Goal: Information Seeking & Learning: Learn about a topic

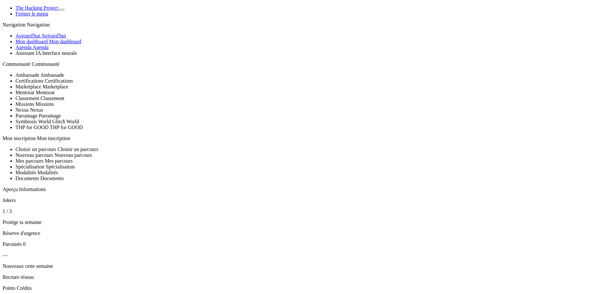
click at [49, 44] on span "Mon dashboard" at bounding box center [65, 41] width 32 height 5
click at [49, 50] on link "Agenda Agenda" at bounding box center [31, 47] width 33 height 5
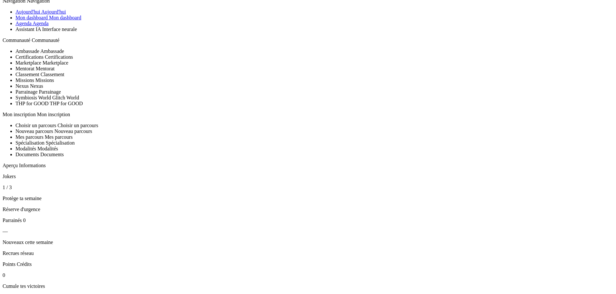
scroll to position [129, 0]
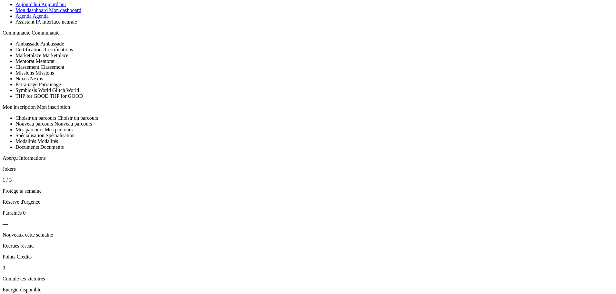
scroll to position [32, 0]
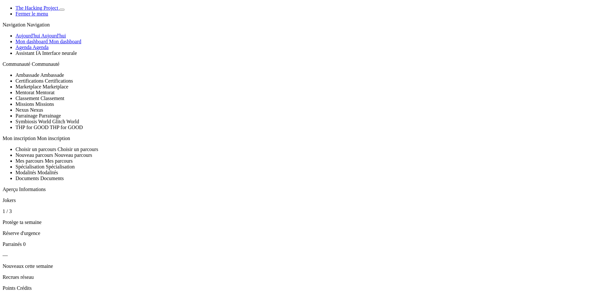
click at [42, 50] on span "Agenda" at bounding box center [41, 47] width 16 height 5
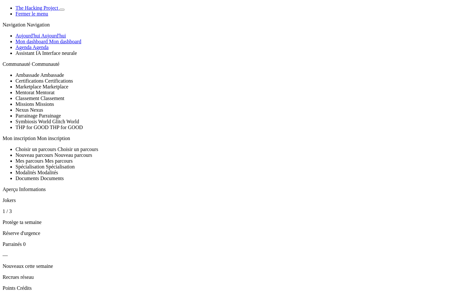
click at [62, 10] on icon "Basculer de thème" at bounding box center [62, 10] width 0 height 0
drag, startPoint x: 156, startPoint y: 192, endPoint x: 170, endPoint y: 192, distance: 14.5
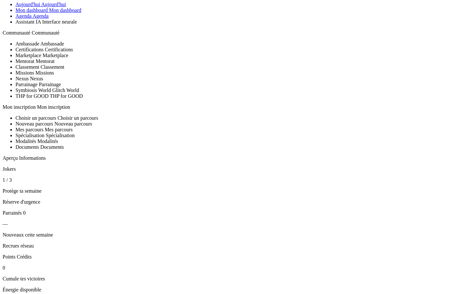
scroll to position [32, 0]
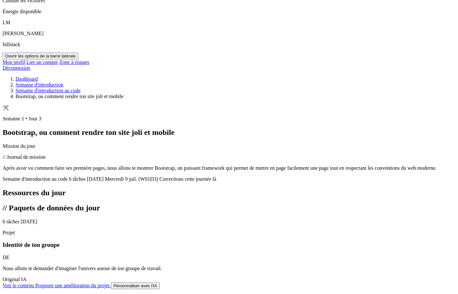
scroll to position [290, 0]
